Goal: Task Accomplishment & Management: Manage account settings

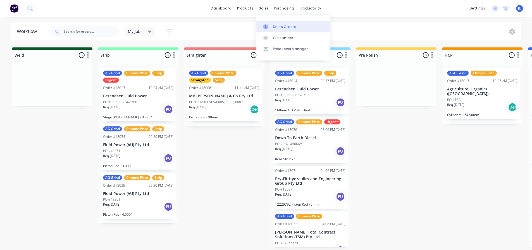
click at [272, 24] on link "Sales Orders" at bounding box center [294, 26] width 74 height 11
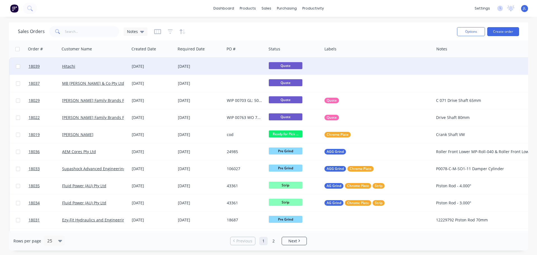
click at [156, 68] on div "[DATE]" at bounding box center [153, 66] width 42 height 6
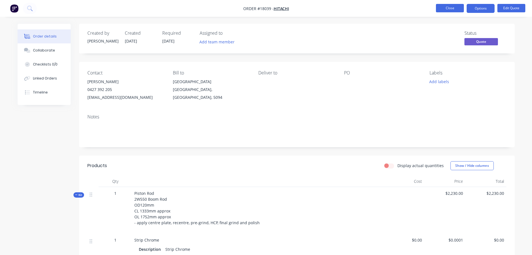
click at [456, 10] on button "Close" at bounding box center [450, 8] width 28 height 8
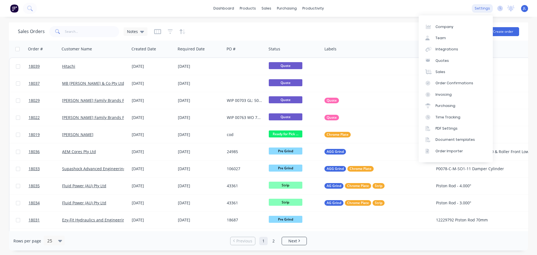
click at [483, 6] on div "settings" at bounding box center [482, 8] width 21 height 8
click at [451, 51] on div "Integrations" at bounding box center [446, 49] width 23 height 5
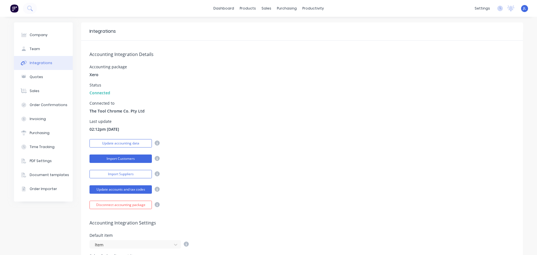
click at [122, 159] on button "Import Customers" at bounding box center [120, 158] width 62 height 8
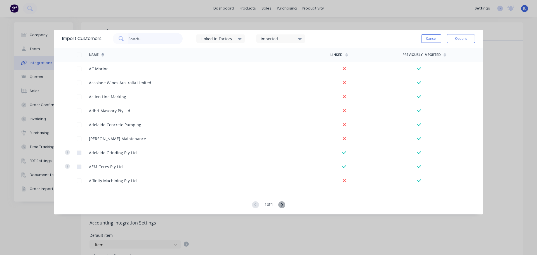
click at [143, 36] on input "text" at bounding box center [155, 38] width 55 height 11
type input "hit"
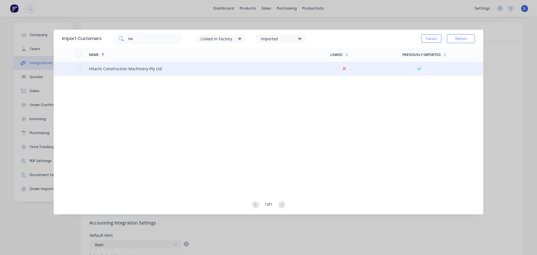
click at [78, 71] on div at bounding box center [83, 69] width 12 height 14
click at [79, 70] on div at bounding box center [79, 68] width 11 height 11
click at [459, 37] on button "Options" at bounding box center [461, 38] width 28 height 9
click at [445, 54] on div "Import selected customers" at bounding box center [448, 54] width 43 height 14
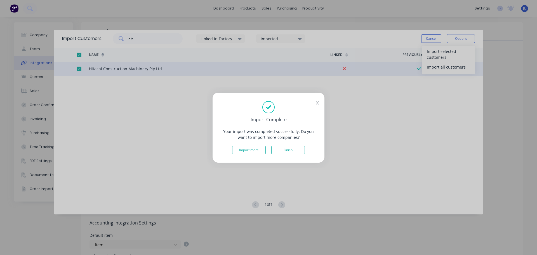
click at [316, 101] on icon at bounding box center [317, 103] width 3 height 4
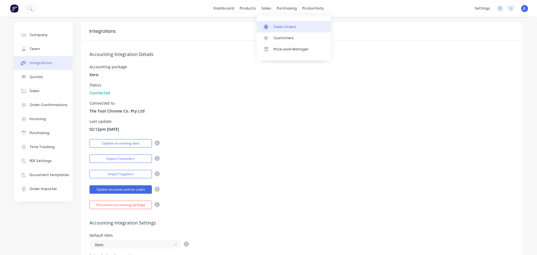
click at [268, 22] on link "Sales Orders" at bounding box center [294, 26] width 74 height 11
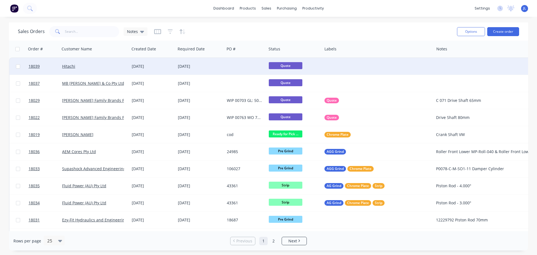
click at [209, 61] on div "[DATE]" at bounding box center [200, 66] width 49 height 17
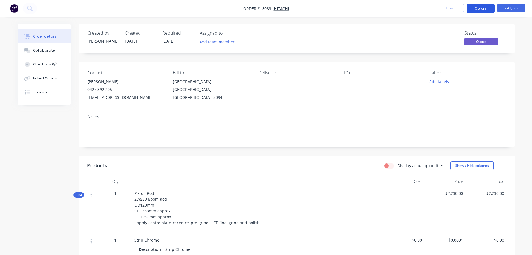
click at [487, 10] on button "Options" at bounding box center [481, 8] width 28 height 9
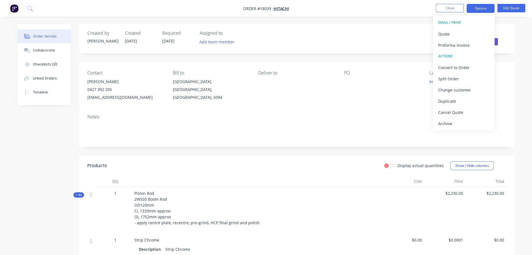
click at [394, 10] on nav "Order #18039 - Hitachi Close Options EMAIL / PRINT Quote Proforma Invoice ACTIO…" at bounding box center [266, 8] width 532 height 17
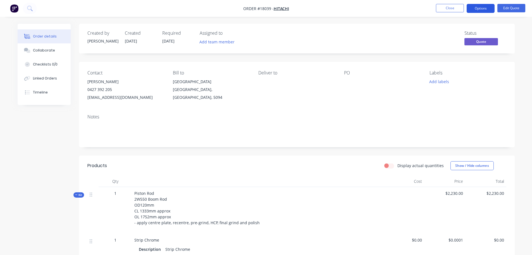
click at [484, 11] on button "Options" at bounding box center [481, 8] width 28 height 9
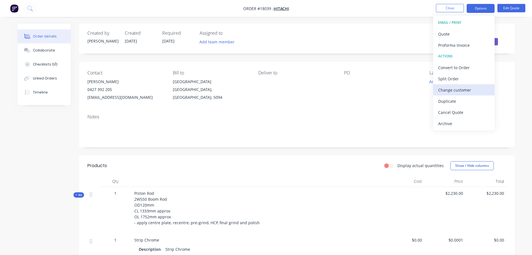
click at [462, 91] on div "Change customer" at bounding box center [464, 90] width 51 height 8
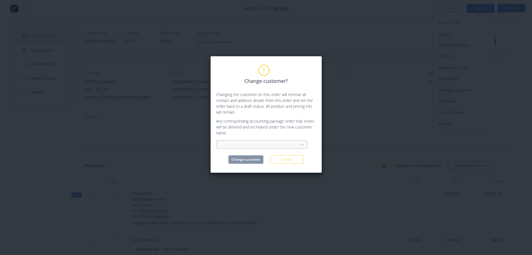
click at [294, 146] on div at bounding box center [258, 144] width 75 height 7
type input "hi"
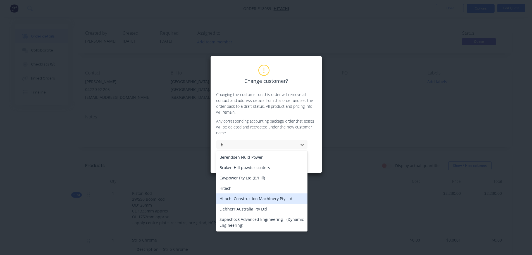
click at [260, 199] on div "Hitachi Construction Machinery Pty Ltd" at bounding box center [261, 198] width 91 height 10
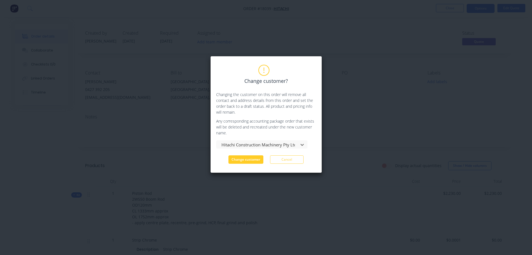
click at [253, 160] on button "Change customer" at bounding box center [246, 159] width 35 height 8
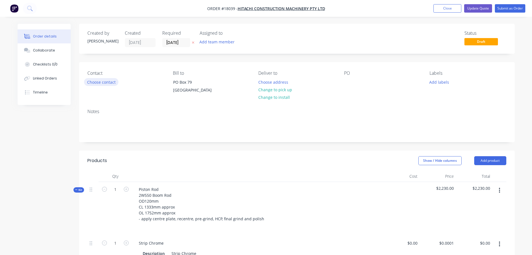
click at [103, 84] on button "Choose contact" at bounding box center [101, 82] width 34 height 8
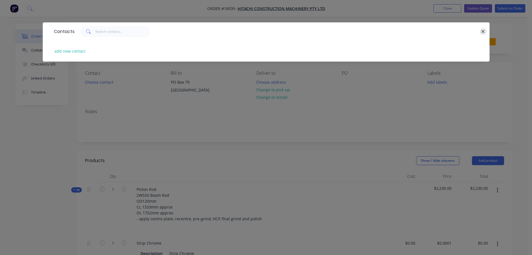
click at [483, 31] on icon "button" at bounding box center [483, 31] width 3 height 3
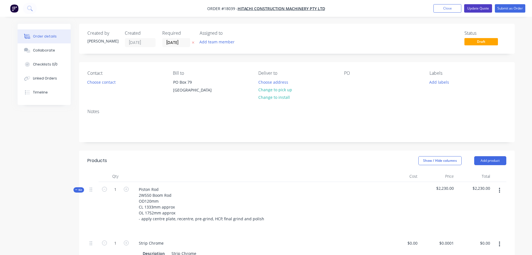
click at [475, 8] on button "Update Quote" at bounding box center [479, 8] width 28 height 8
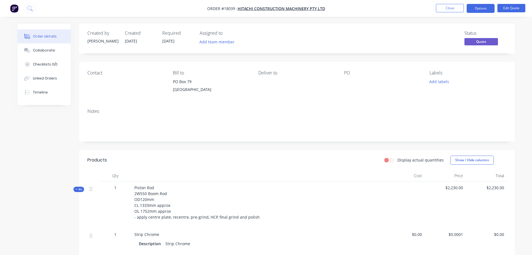
click at [439, 13] on li "Close" at bounding box center [450, 8] width 28 height 9
click at [439, 11] on button "Close" at bounding box center [450, 8] width 28 height 8
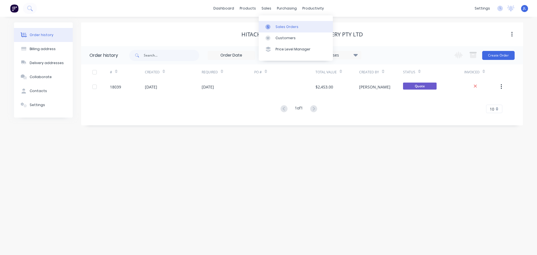
click at [272, 24] on link "Sales Orders" at bounding box center [296, 26] width 74 height 11
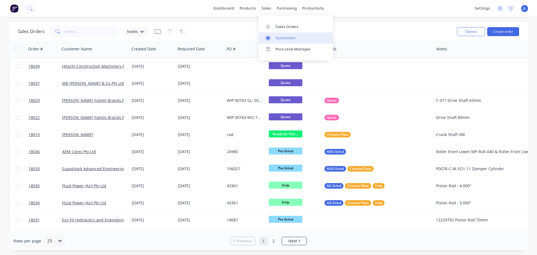
click at [278, 35] on link "Customers" at bounding box center [296, 37] width 74 height 11
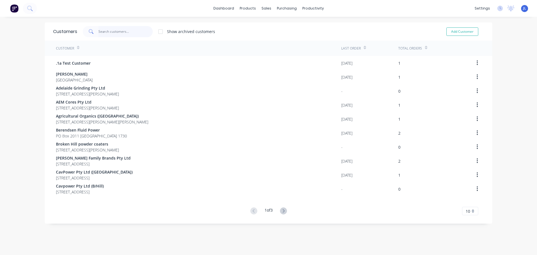
click at [130, 30] on input "text" at bounding box center [125, 31] width 55 height 11
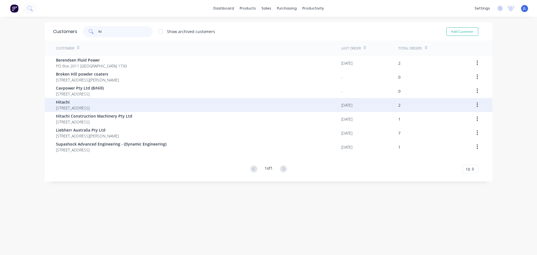
type input "hi"
click at [461, 105] on div at bounding box center [472, 105] width 23 height 14
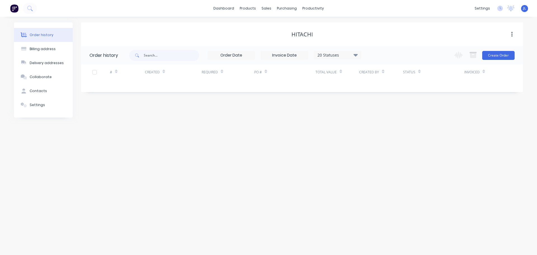
click at [513, 37] on button "button" at bounding box center [511, 34] width 13 height 10
click at [482, 49] on div "Archive" at bounding box center [491, 49] width 43 height 8
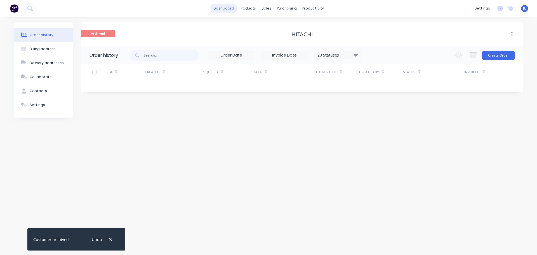
click at [235, 7] on link "dashboard" at bounding box center [223, 8] width 26 height 8
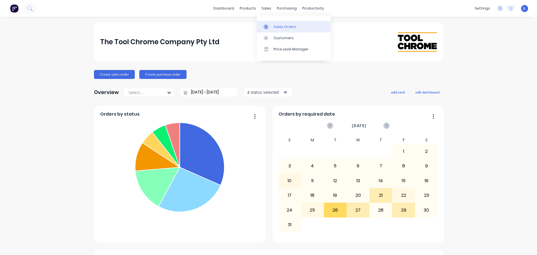
click at [268, 29] on link "Sales Orders" at bounding box center [294, 26] width 74 height 11
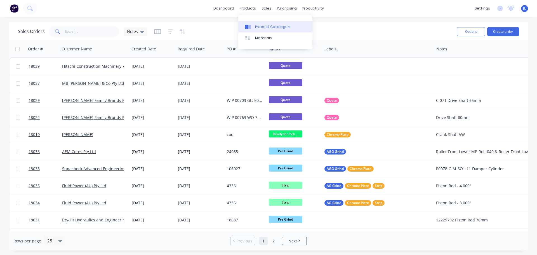
click at [262, 27] on div "Product Catalogue" at bounding box center [272, 26] width 35 height 5
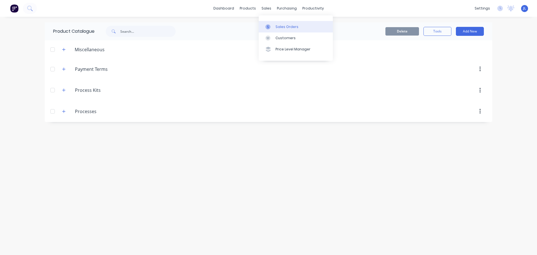
click at [279, 30] on link "Sales Orders" at bounding box center [296, 26] width 74 height 11
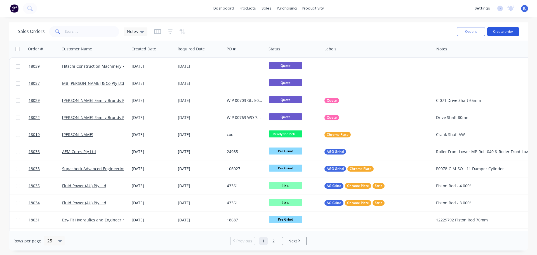
click at [505, 32] on button "Create order" at bounding box center [503, 31] width 32 height 9
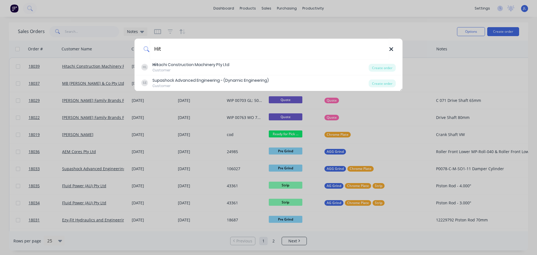
type input "Hit"
click at [391, 49] on icon at bounding box center [391, 49] width 4 height 4
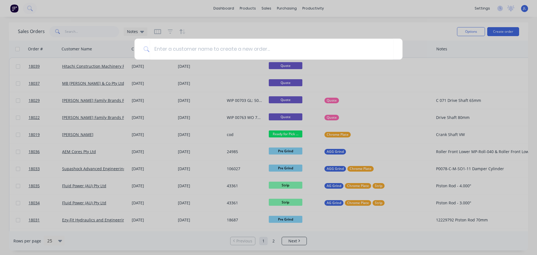
click at [377, 12] on div at bounding box center [268, 127] width 537 height 255
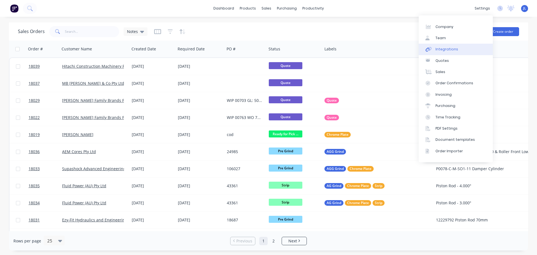
click at [447, 48] on div "Integrations" at bounding box center [446, 49] width 23 height 5
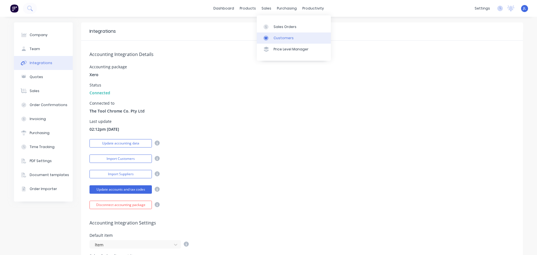
click at [275, 38] on div "Customers" at bounding box center [283, 37] width 20 height 5
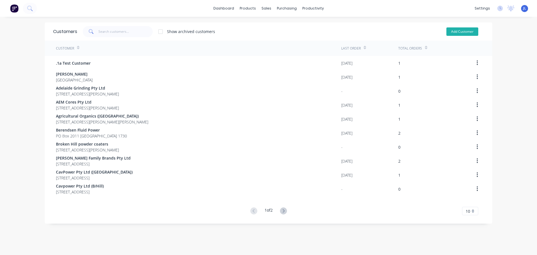
click at [451, 34] on button "Add Customer" at bounding box center [462, 31] width 32 height 8
select select "AU"
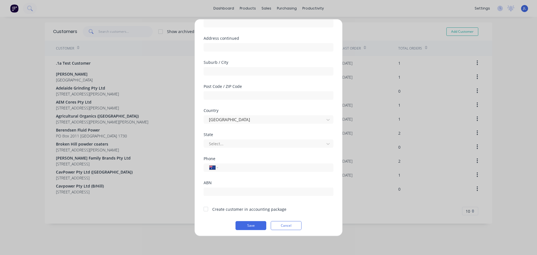
scroll to position [56, 0]
click at [9, 110] on div "Add new customer Customer name Address Address continued Suburb / City Post Cod…" at bounding box center [268, 127] width 537 height 255
click at [295, 221] on button "Cancel" at bounding box center [286, 223] width 31 height 9
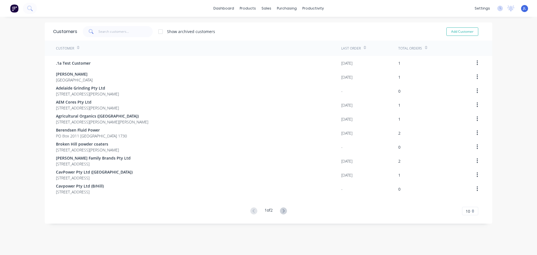
click at [163, 33] on div at bounding box center [160, 31] width 11 height 11
click at [277, 206] on div "Customer Last Order Total Orders .1a Test Customer [DATE] 1 [PERSON_NAME] [GEOG…" at bounding box center [268, 128] width 447 height 174
click at [281, 210] on icon at bounding box center [283, 210] width 7 height 7
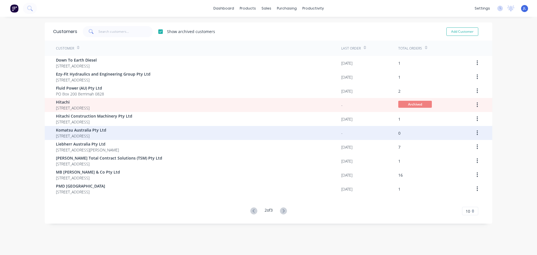
drag, startPoint x: 175, startPoint y: 117, endPoint x: 193, endPoint y: 126, distance: 20.4
click at [193, 126] on div "Down To Earth Diesel 54a [GEOGRAPHIC_DATA] 5242 [DATE] 1 Ezy-Fit Hydraulics and…" at bounding box center [268, 126] width 447 height 140
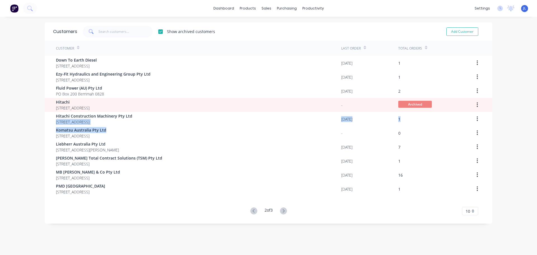
click at [30, 131] on div "dashboard products sales purchasing productivity dashboard products Product Cat…" at bounding box center [268, 127] width 537 height 255
click at [499, 105] on div "dashboard products sales purchasing productivity dashboard products Product Cat…" at bounding box center [268, 127] width 537 height 255
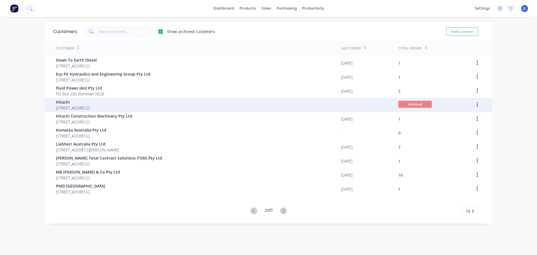
click at [476, 106] on icon "button" at bounding box center [476, 105] width 1 height 6
click at [277, 108] on div "Hitachi Port [STREET_ADDRESS]" at bounding box center [198, 105] width 285 height 14
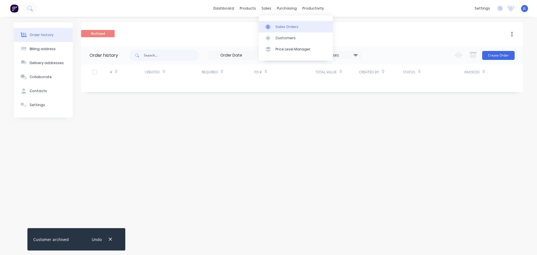
click at [273, 24] on div at bounding box center [269, 26] width 8 height 5
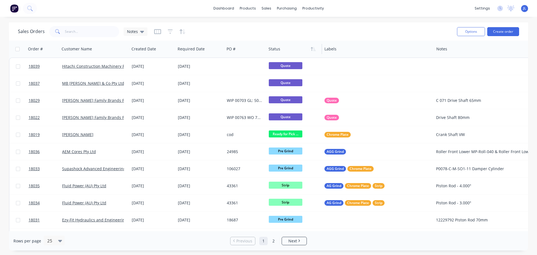
drag, startPoint x: 266, startPoint y: 50, endPoint x: 285, endPoint y: 47, distance: 18.9
click at [285, 47] on div "Status" at bounding box center [294, 49] width 56 height 17
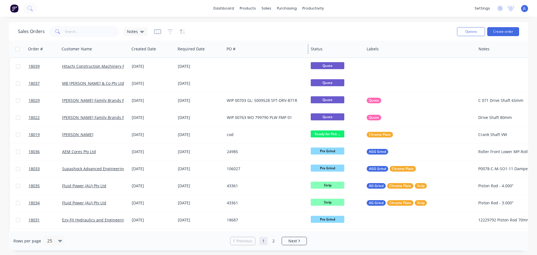
drag, startPoint x: 266, startPoint y: 49, endPoint x: 308, endPoint y: 47, distance: 42.3
click at [308, 47] on div at bounding box center [307, 49] width 1 height 10
click at [314, 33] on link "Planner" at bounding box center [334, 37] width 74 height 11
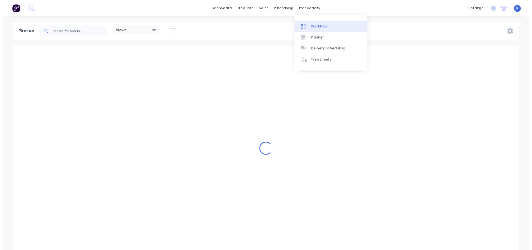
scroll to position [0, 1163]
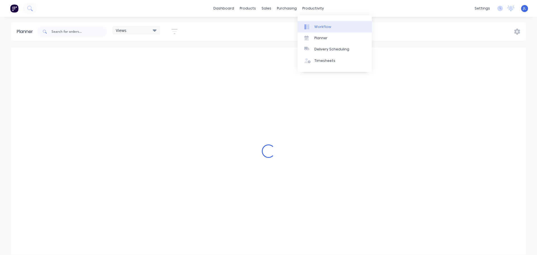
click at [316, 25] on div "Workflow" at bounding box center [322, 26] width 17 height 5
